Goal: Task Accomplishment & Management: Manage account settings

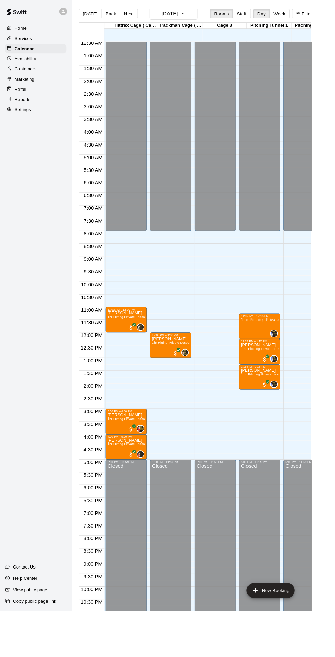
scroll to position [0, 46]
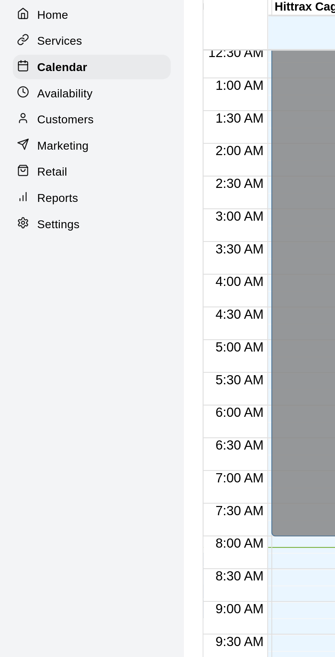
click at [32, 63] on p "Availability" at bounding box center [27, 63] width 23 height 7
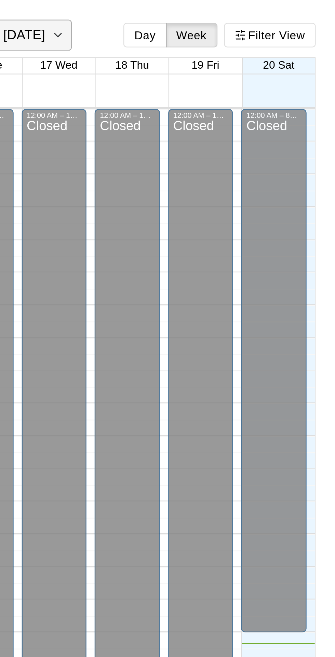
click at [220, 16] on icon "button" at bounding box center [218, 15] width 5 height 8
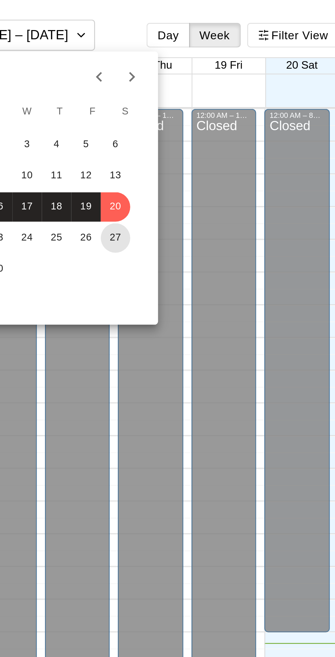
click at [232, 100] on button "27" at bounding box center [233, 99] width 12 height 12
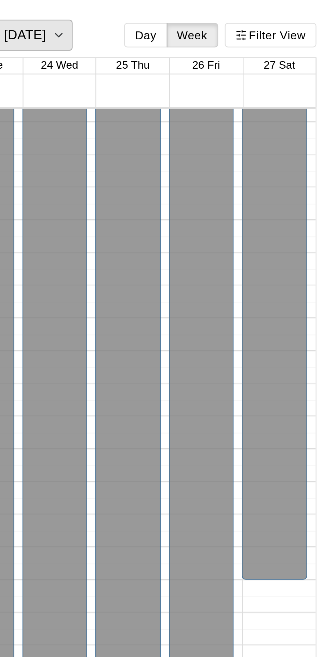
scroll to position [36, 0]
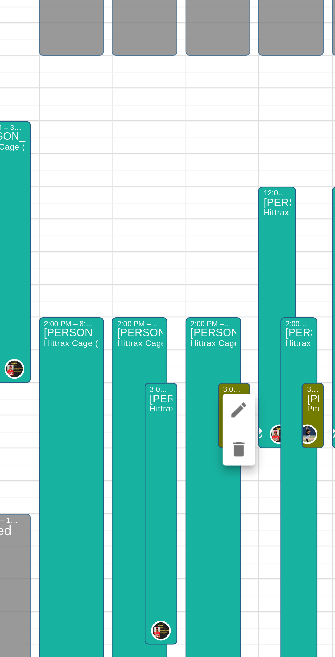
click at [226, 447] on icon "delete" at bounding box center [226, 447] width 5 height 6
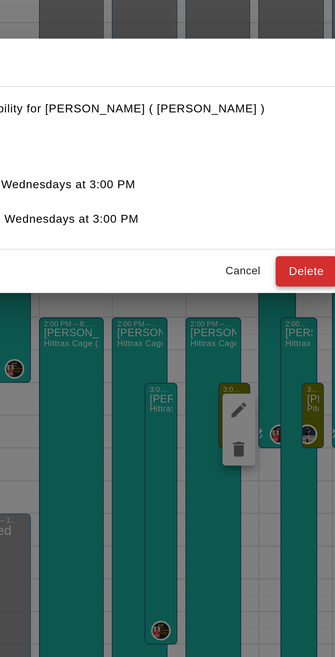
click at [254, 371] on button "Delete" at bounding box center [255, 372] width 26 height 13
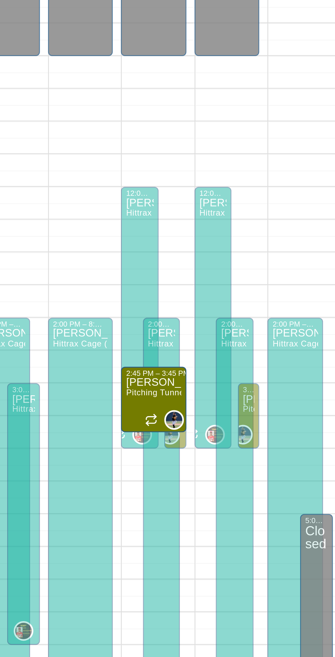
click at [257, 435] on img "Julio ( Ricky ) Eusebio" at bounding box center [256, 434] width 7 height 7
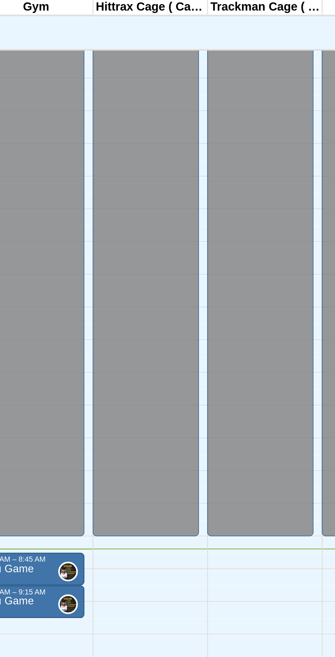
scroll to position [36, 0]
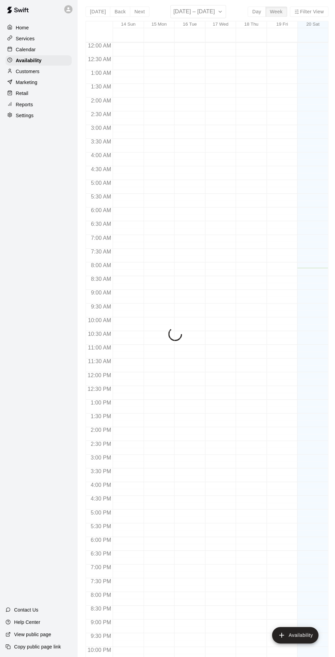
scroll to position [36, 0]
